Goal: Information Seeking & Learning: Learn about a topic

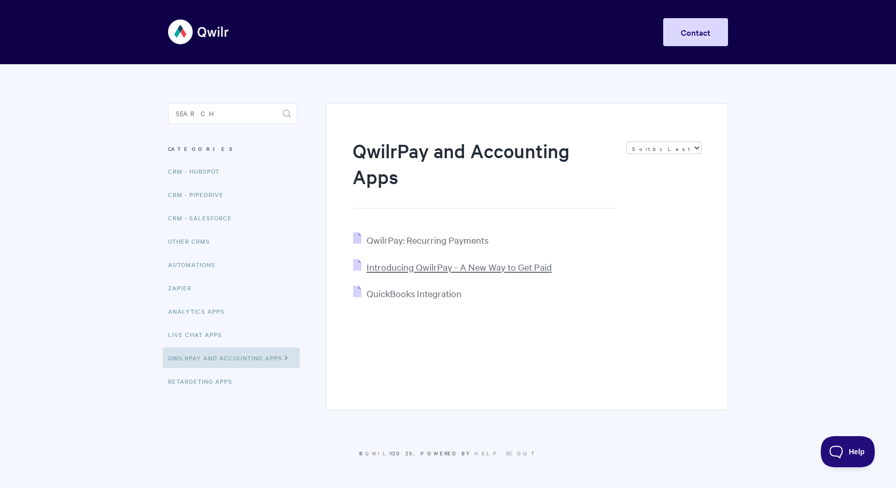
click at [460, 265] on span "Introducing QwilrPay - A New Way to Get Paid" at bounding box center [459, 267] width 185 height 12
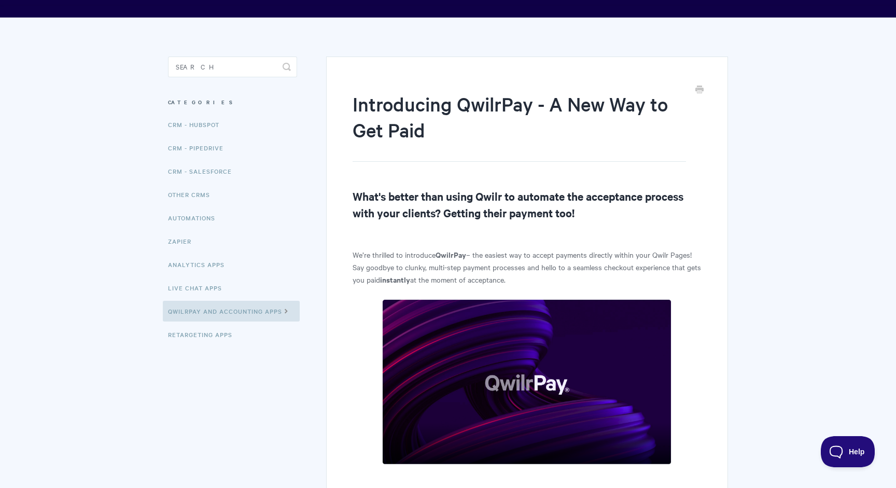
scroll to position [52, 0]
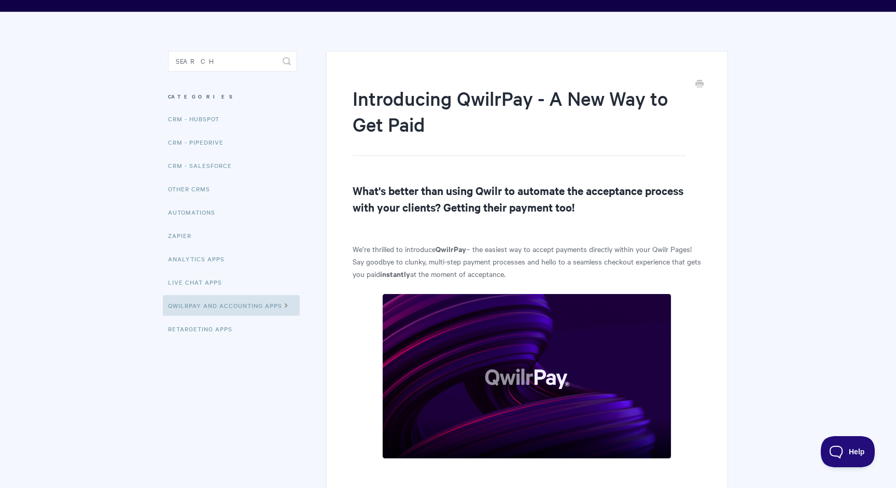
click at [460, 265] on p "We’re thrilled to introduce QwilrPay – the easiest way to accept payments direc…" at bounding box center [527, 261] width 349 height 37
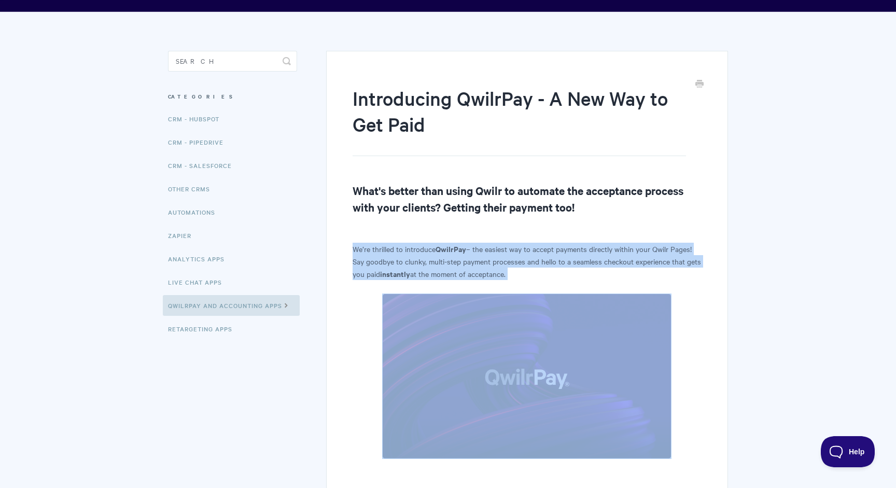
click at [460, 265] on p "We’re thrilled to introduce QwilrPay – the easiest way to accept payments direc…" at bounding box center [527, 261] width 349 height 37
click at [507, 258] on p "We’re thrilled to introduce QwilrPay – the easiest way to accept payments direc…" at bounding box center [527, 261] width 349 height 37
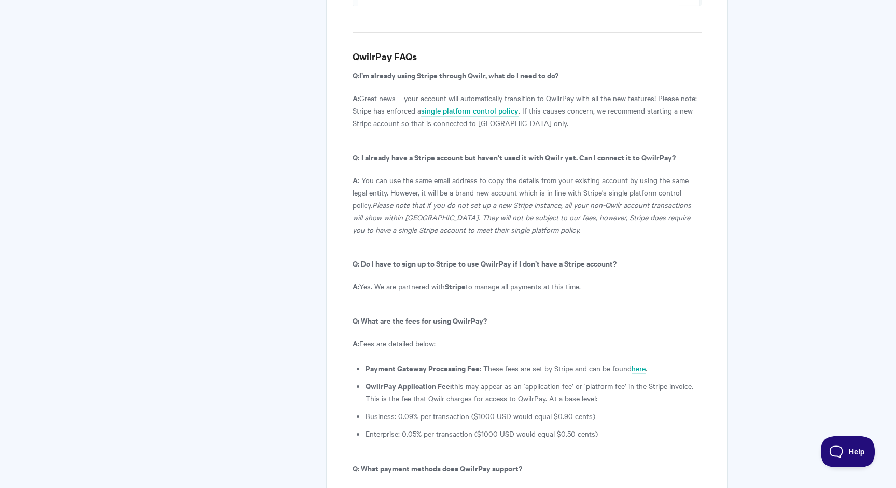
scroll to position [5372, 0]
click at [507, 379] on li "QwilrPay Application Fee: this may appear as an ‘application fee’ or ‘platform …" at bounding box center [534, 391] width 336 height 25
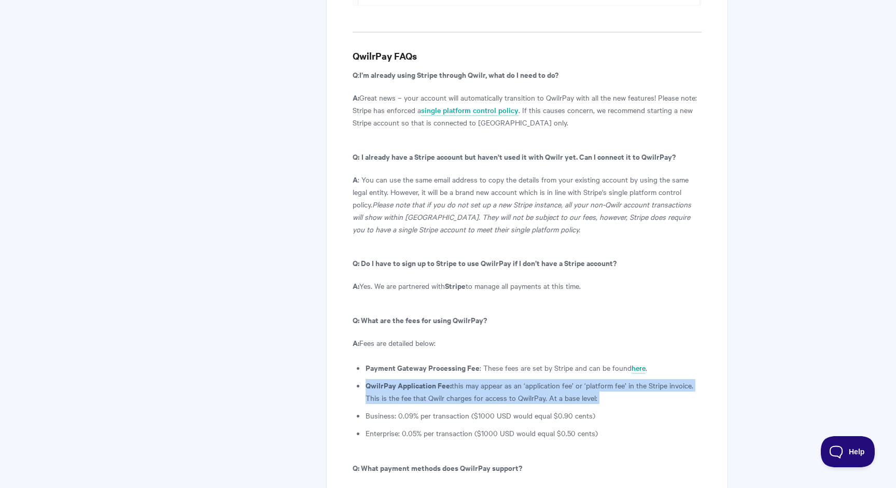
click at [507, 379] on li "QwilrPay Application Fee: this may appear as an ‘application fee’ or ‘platform …" at bounding box center [534, 391] width 336 height 25
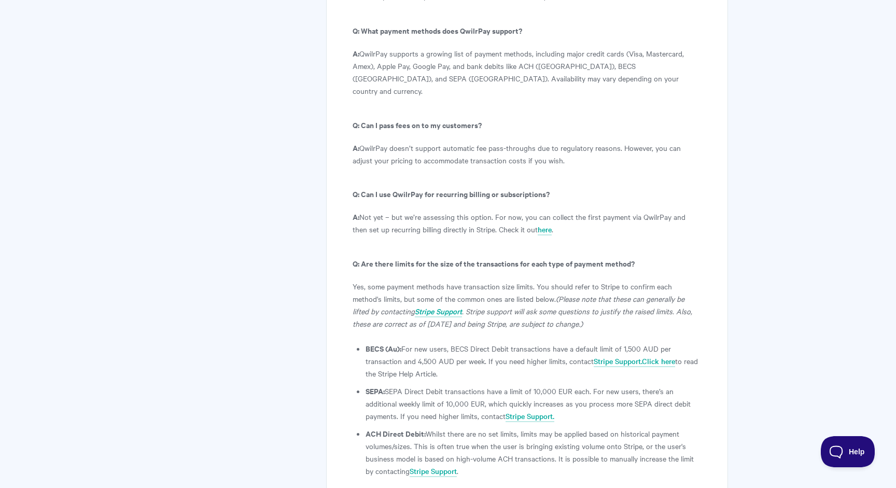
scroll to position [5839, 0]
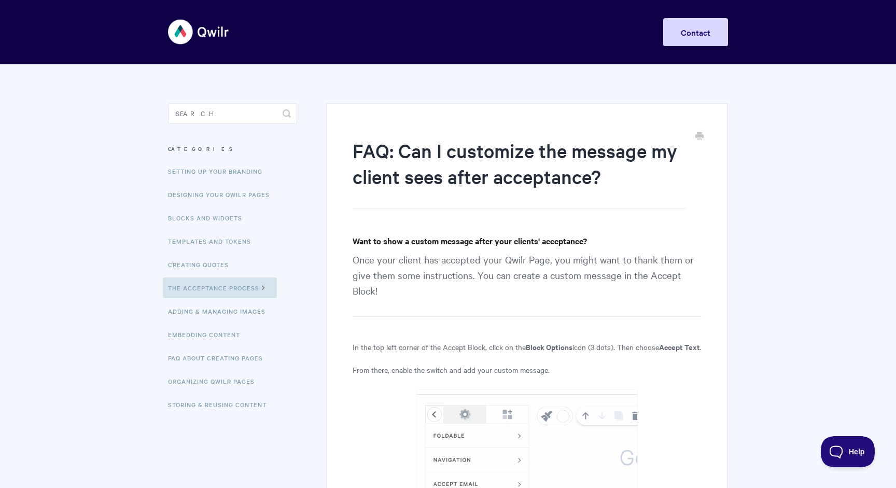
click at [525, 157] on h1 "FAQ: Can I customize the message my client sees after acceptance?" at bounding box center [520, 172] width 334 height 71
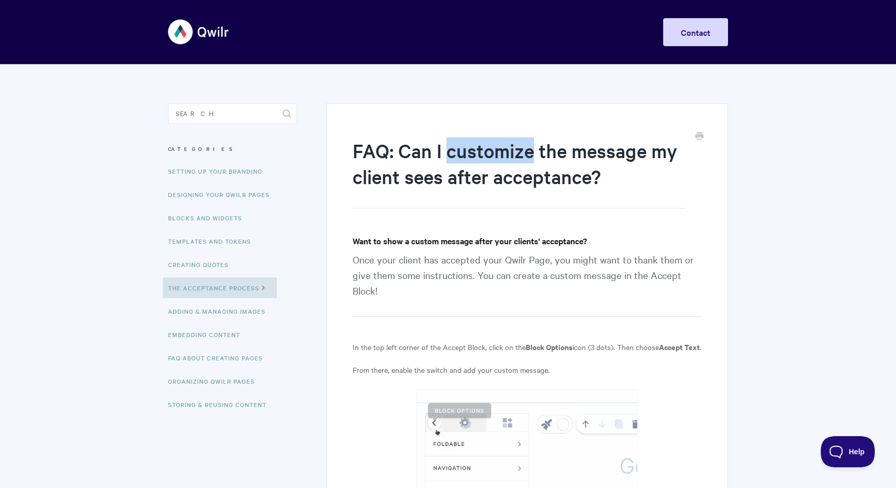
click at [525, 157] on h1 "FAQ: Can I customize the message my client sees after acceptance?" at bounding box center [520, 172] width 334 height 71
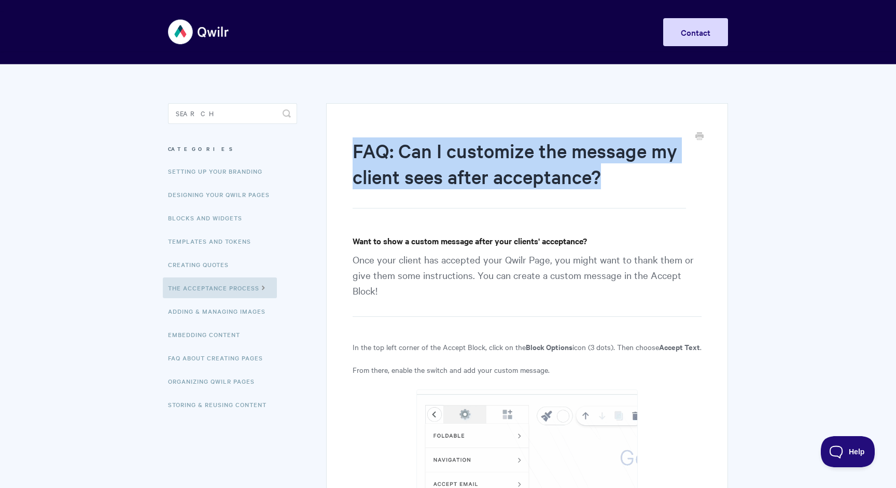
click at [525, 157] on h1 "FAQ: Can I customize the message my client sees after acceptance?" at bounding box center [520, 172] width 334 height 71
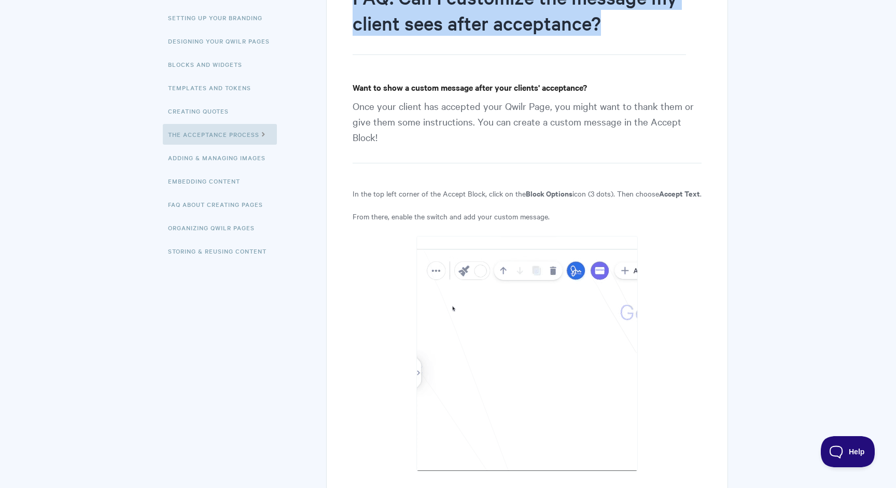
scroll to position [152, 0]
